Goal: Information Seeking & Learning: Learn about a topic

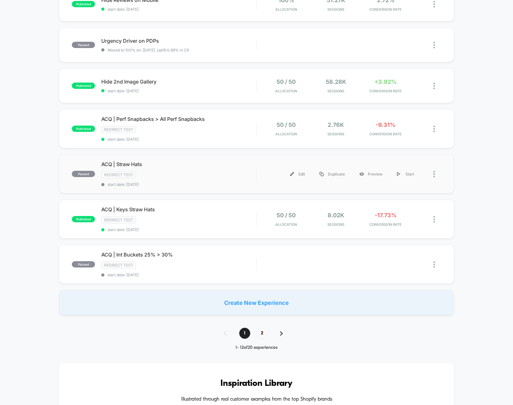
scroll to position [295, 0]
click at [263, 334] on span "2" at bounding box center [262, 332] width 11 height 11
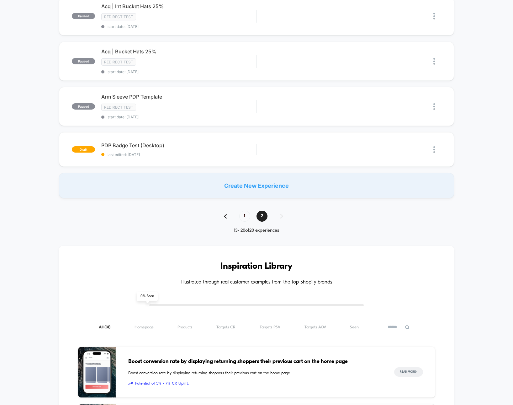
scroll to position [241, 0]
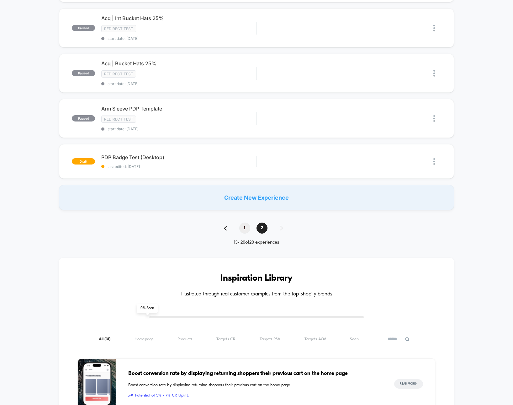
click at [245, 228] on span "1" at bounding box center [244, 227] width 11 height 11
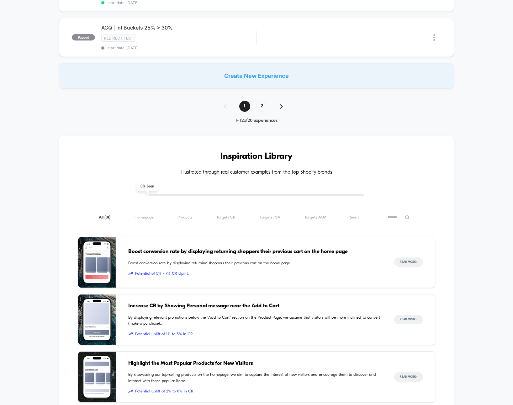
scroll to position [446, 0]
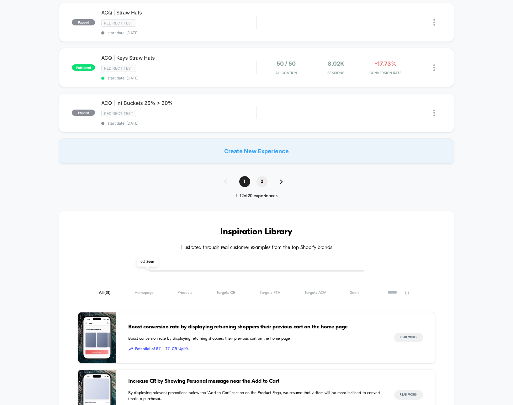
click at [265, 183] on span "2" at bounding box center [262, 181] width 11 height 11
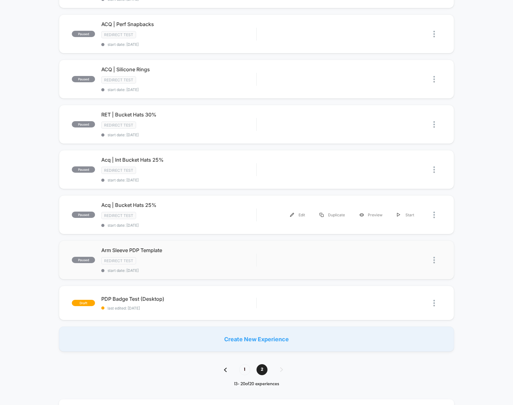
scroll to position [101, 0]
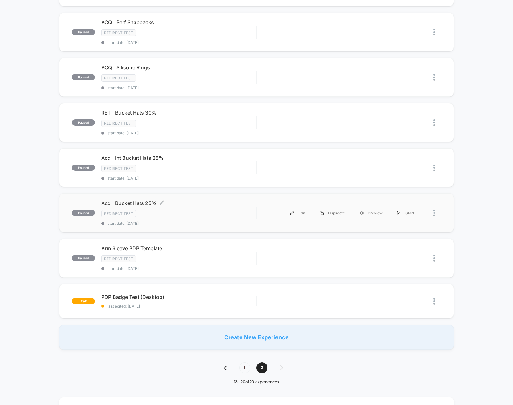
click at [188, 213] on div "Redirect Test" at bounding box center [178, 213] width 155 height 7
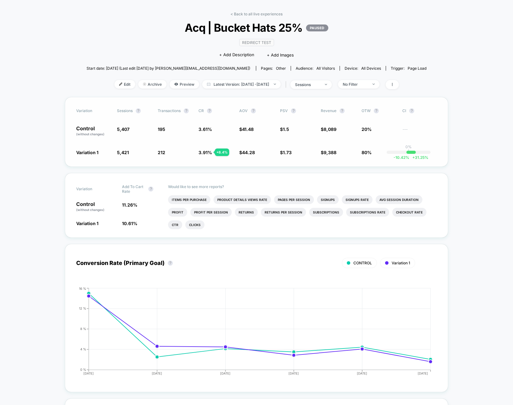
scroll to position [18, 0]
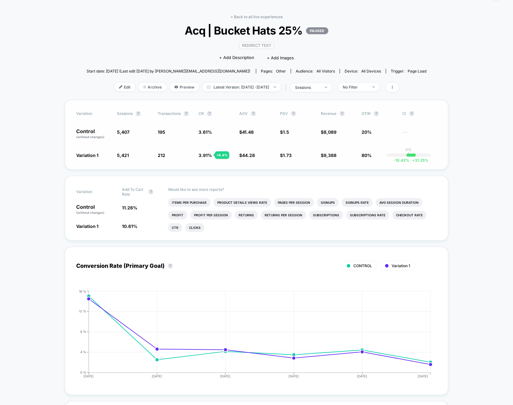
drag, startPoint x: 133, startPoint y: 132, endPoint x: 129, endPoint y: 132, distance: 4.7
click at [133, 132] on span "5,407" at bounding box center [134, 134] width 35 height 11
click at [171, 90] on span "Preview" at bounding box center [184, 87] width 29 height 8
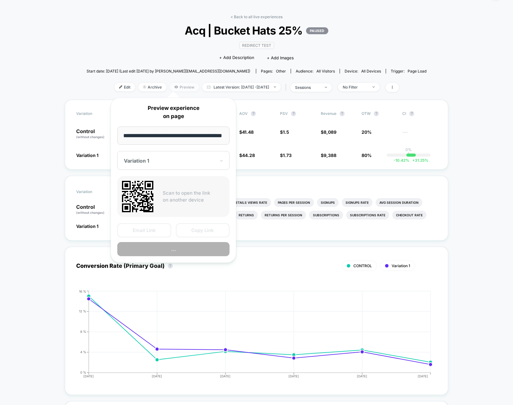
scroll to position [0, 11]
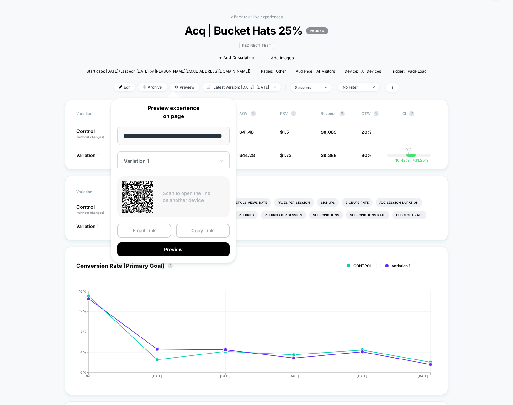
click at [150, 48] on div "< Back to all live experiences Acq | Bucket Hats 25% PAUSED Redirect Test Click…" at bounding box center [257, 56] width 340 height 85
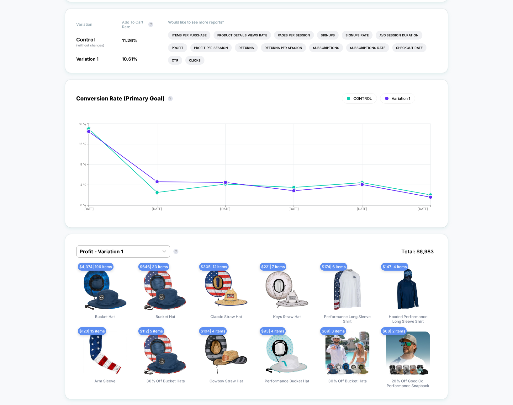
scroll to position [0, 0]
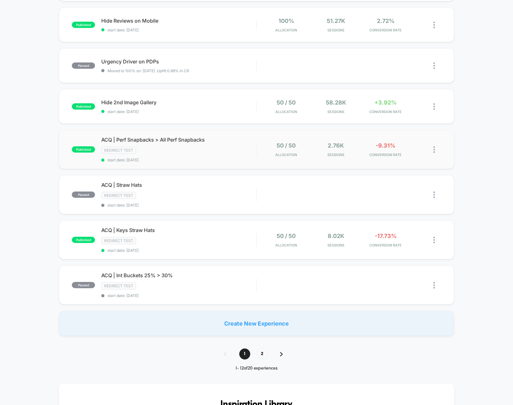
scroll to position [286, 0]
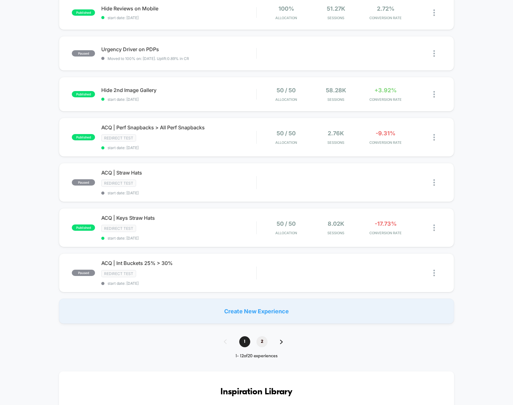
click at [266, 344] on span "2" at bounding box center [262, 341] width 11 height 11
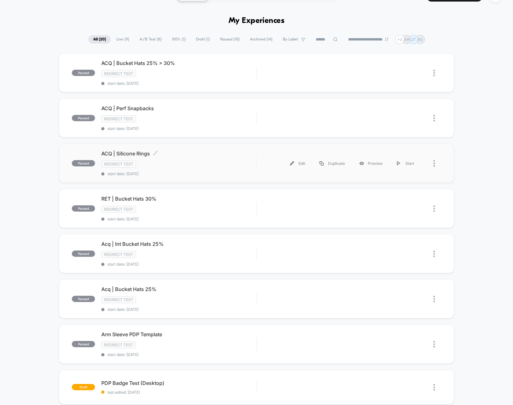
scroll to position [5, 0]
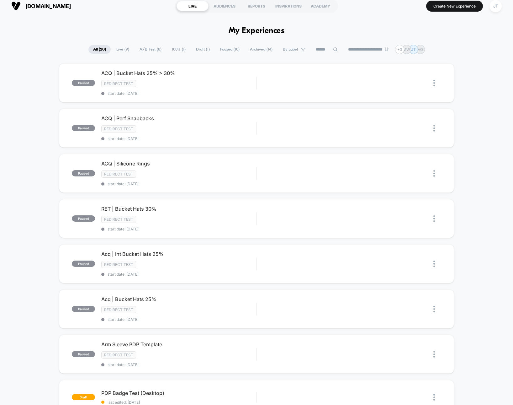
click at [258, 51] on span "Archived ( 14 )" at bounding box center [261, 49] width 32 height 8
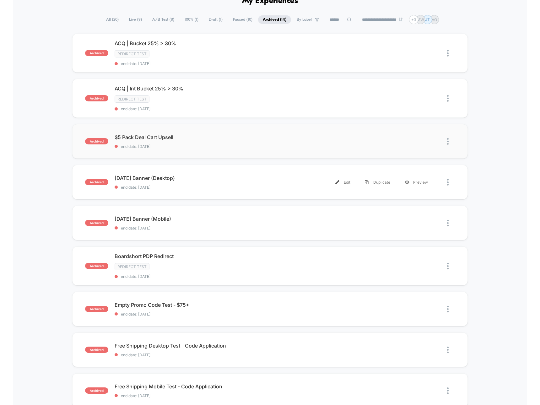
scroll to position [0, 0]
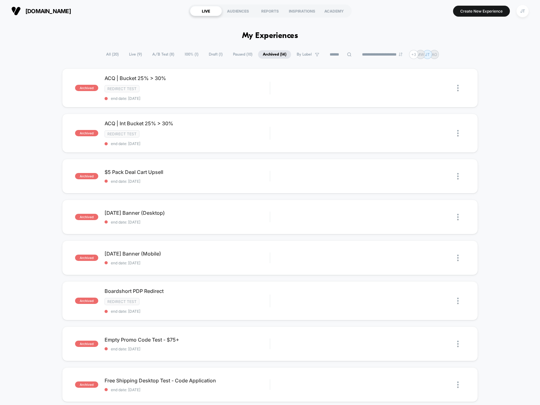
click at [108, 53] on span "All ( 20 )" at bounding box center [112, 54] width 22 height 8
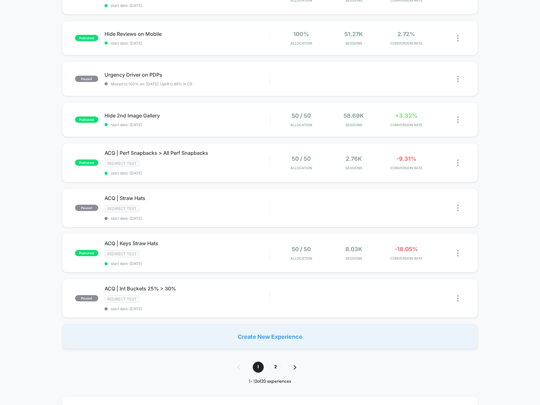
scroll to position [316, 0]
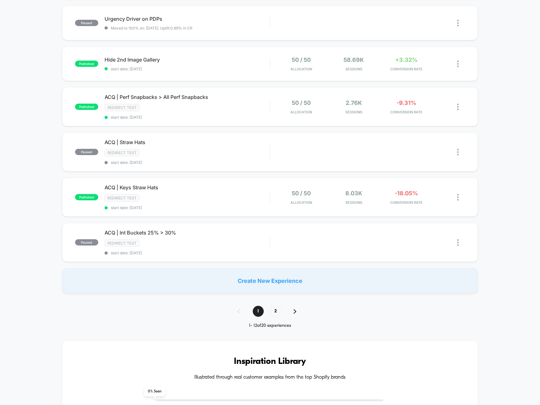
click at [273, 313] on span "2" at bounding box center [275, 311] width 11 height 11
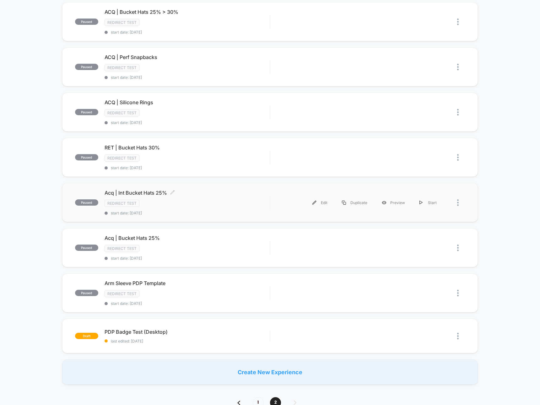
scroll to position [88, 0]
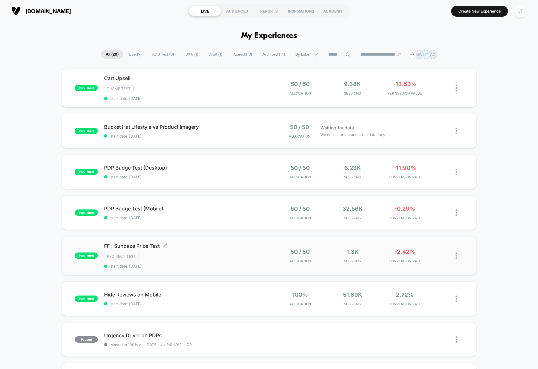
click at [212, 263] on span "start date: 8/22/2025" at bounding box center [186, 265] width 165 height 5
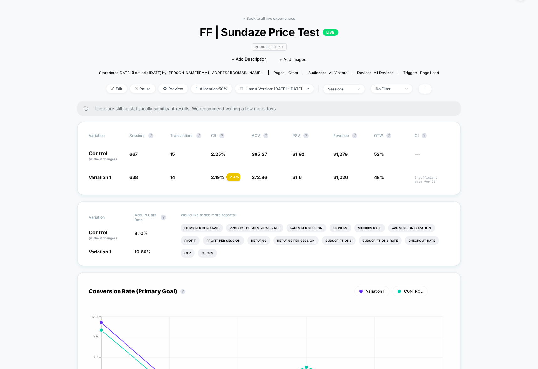
scroll to position [15, 0]
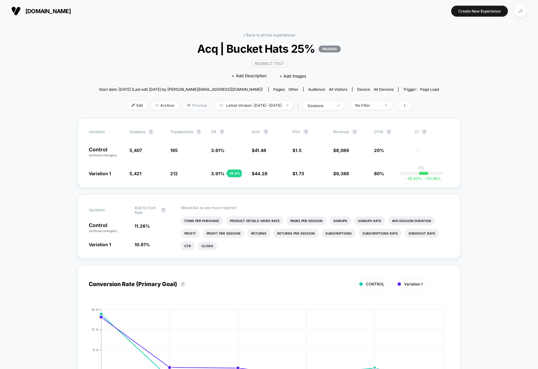
click at [182, 106] on span "Preview" at bounding box center [196, 105] width 29 height 8
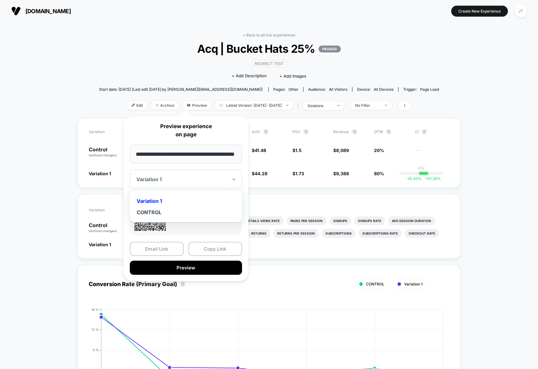
click at [224, 182] on div at bounding box center [182, 179] width 92 height 6
click at [191, 211] on div "CONTROL" at bounding box center [186, 211] width 106 height 11
click at [232, 179] on icon at bounding box center [234, 179] width 4 height 6
click at [216, 199] on div "Variation 1" at bounding box center [186, 200] width 106 height 11
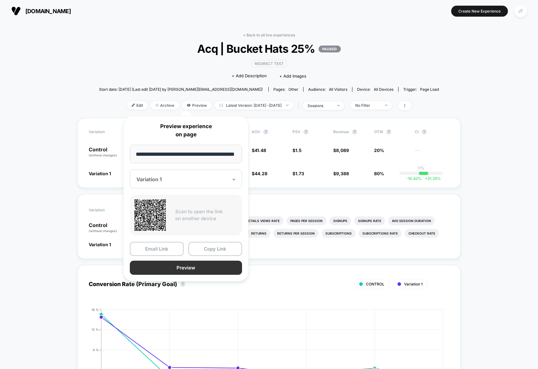
click at [197, 268] on button "Preview" at bounding box center [186, 267] width 112 height 14
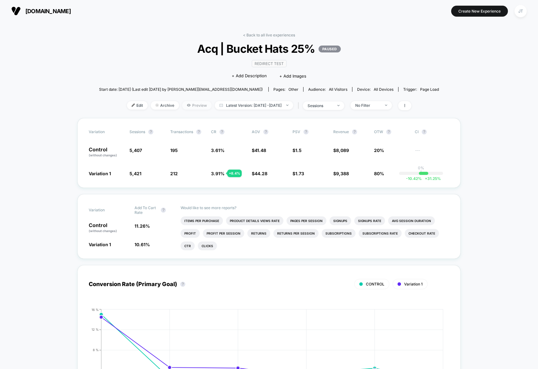
click at [186, 104] on span "Preview" at bounding box center [196, 105] width 29 height 8
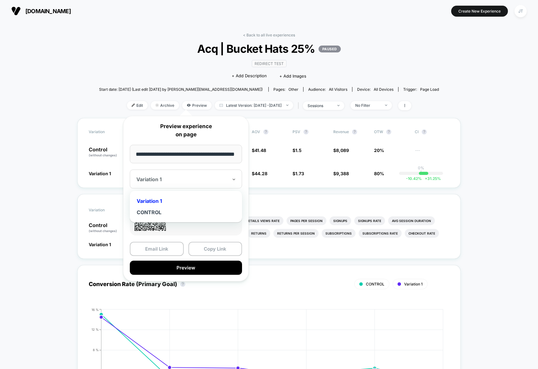
click at [230, 177] on div "Variation 1" at bounding box center [186, 178] width 112 height 19
click at [170, 199] on div "Variation 1" at bounding box center [186, 200] width 106 height 11
click at [215, 268] on button "Preview" at bounding box center [186, 267] width 112 height 14
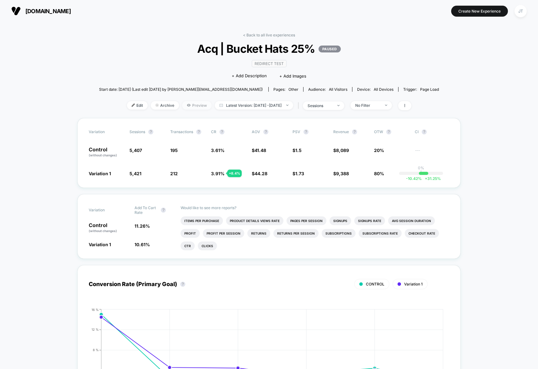
click at [185, 105] on span "Preview" at bounding box center [196, 105] width 29 height 8
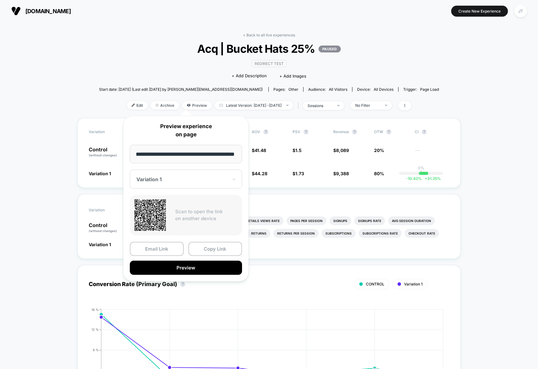
click at [226, 178] on div at bounding box center [182, 179] width 92 height 6
click at [158, 211] on div "CONTROL" at bounding box center [186, 211] width 106 height 11
click at [180, 268] on button "Preview" at bounding box center [186, 267] width 112 height 14
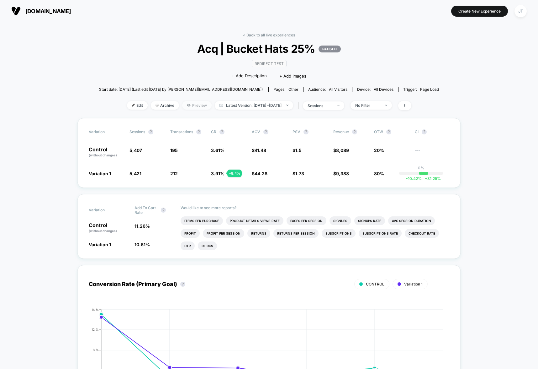
click at [182, 107] on span "Preview" at bounding box center [196, 105] width 29 height 8
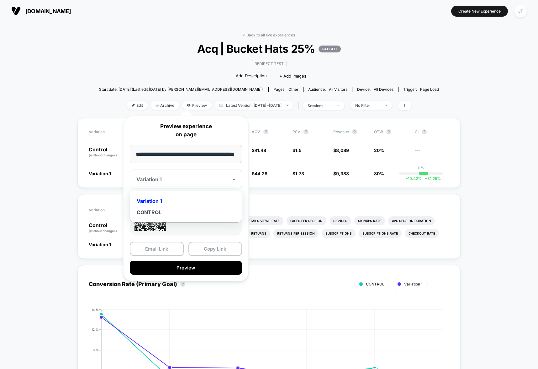
click at [182, 182] on div at bounding box center [182, 179] width 92 height 6
click at [156, 214] on div "CONTROL" at bounding box center [186, 211] width 106 height 11
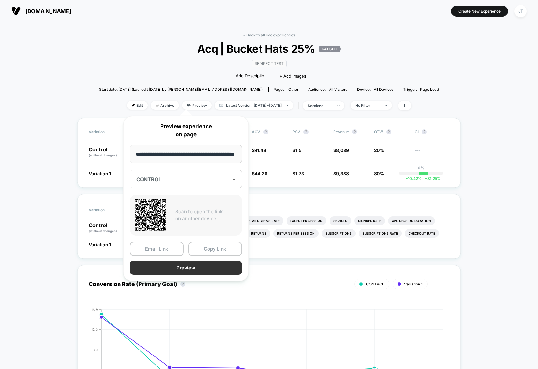
click at [171, 270] on button "Preview" at bounding box center [186, 267] width 112 height 14
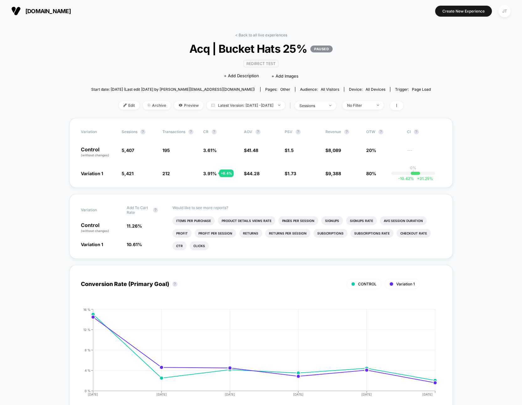
scroll to position [0, 0]
